Goal: Information Seeking & Learning: Learn about a topic

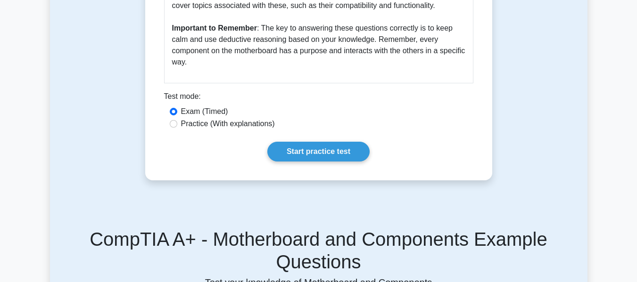
scroll to position [584, 0]
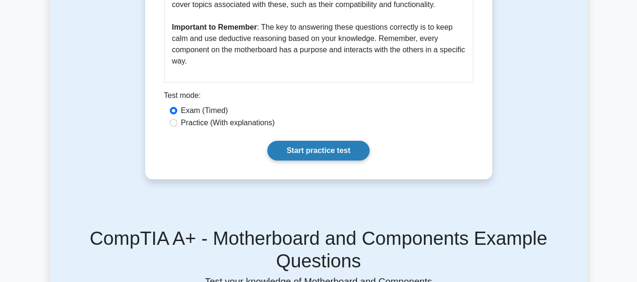
click at [338, 141] on link "Start practice test" at bounding box center [318, 151] width 102 height 20
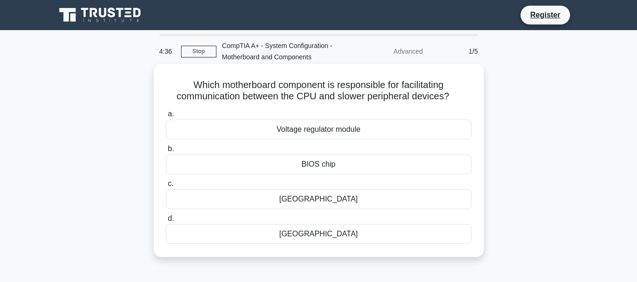
click at [325, 167] on div "BIOS chip" at bounding box center [318, 165] width 305 height 20
click at [166, 152] on input "b. BIOS chip" at bounding box center [166, 149] width 0 height 6
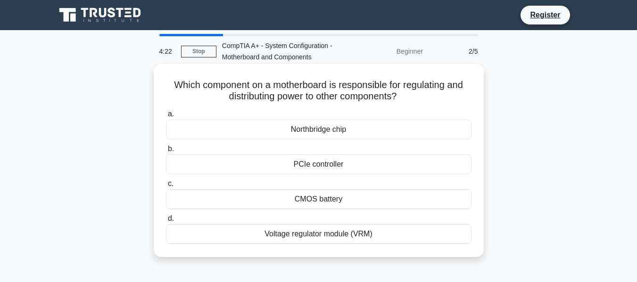
click at [332, 197] on div "CMOS battery" at bounding box center [318, 199] width 305 height 20
click at [166, 187] on input "c. CMOS battery" at bounding box center [166, 184] width 0 height 6
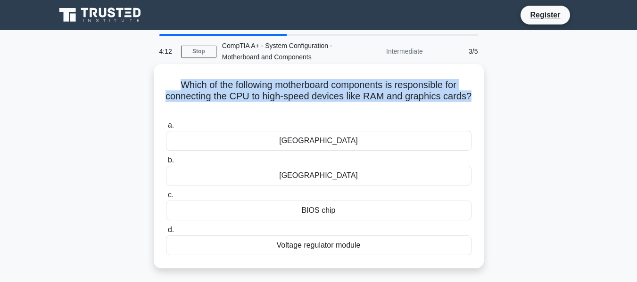
drag, startPoint x: 324, startPoint y: 107, endPoint x: 170, endPoint y: 81, distance: 156.4
click at [170, 81] on h5 "Which of the following motherboard components is responsible for connecting the…" at bounding box center [318, 96] width 307 height 35
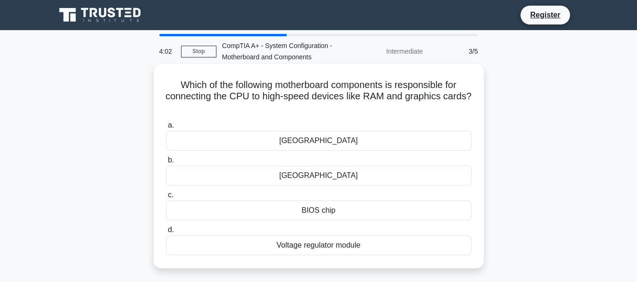
click at [323, 138] on div "Northbridge" at bounding box center [318, 141] width 305 height 20
click at [166, 129] on input "a. Northbridge" at bounding box center [166, 126] width 0 height 6
